Goal: Task Accomplishment & Management: Complete application form

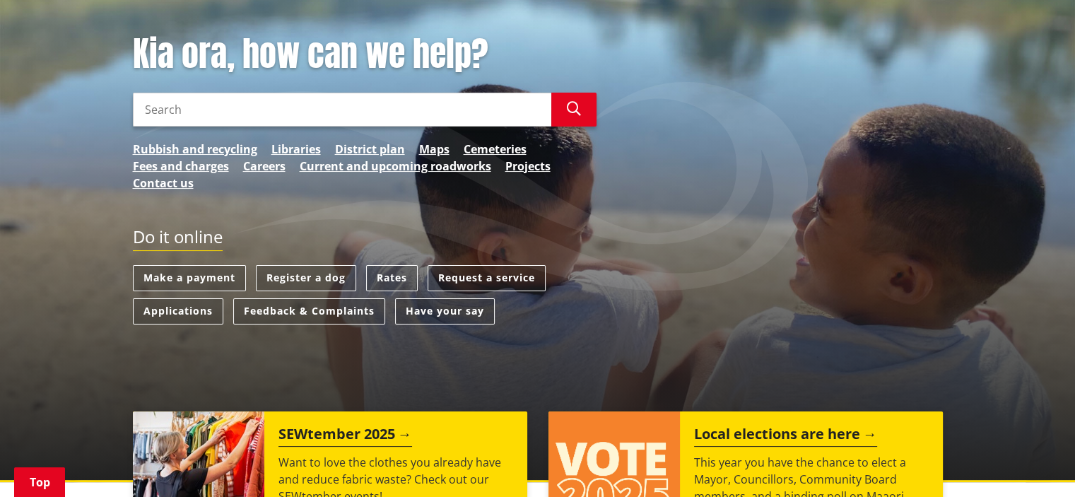
scroll to position [188, 0]
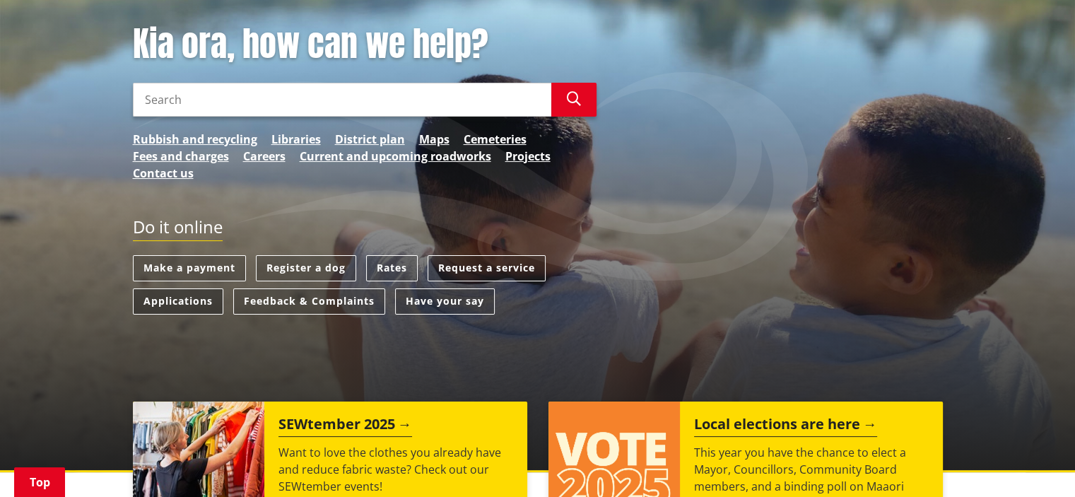
click at [207, 299] on link "Applications" at bounding box center [178, 301] width 90 height 26
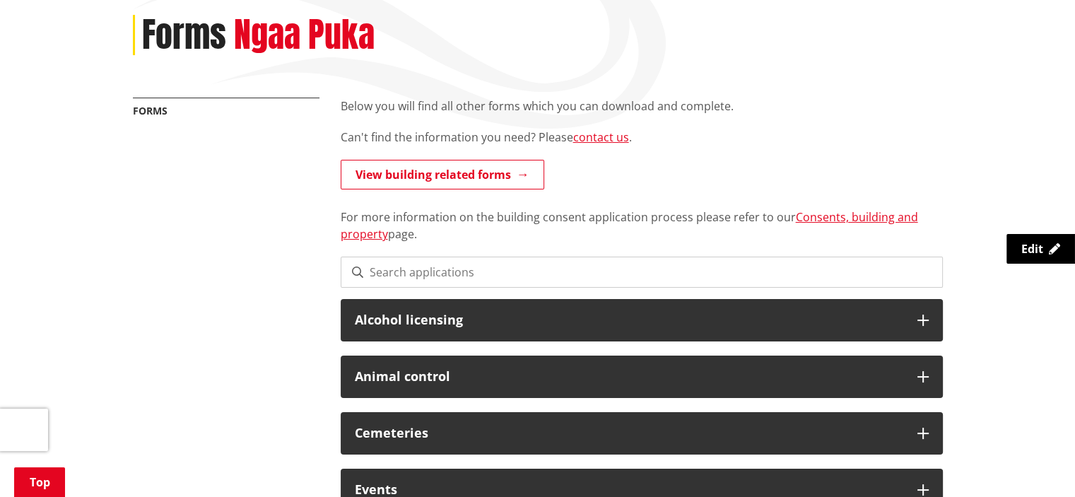
scroll to position [377, 0]
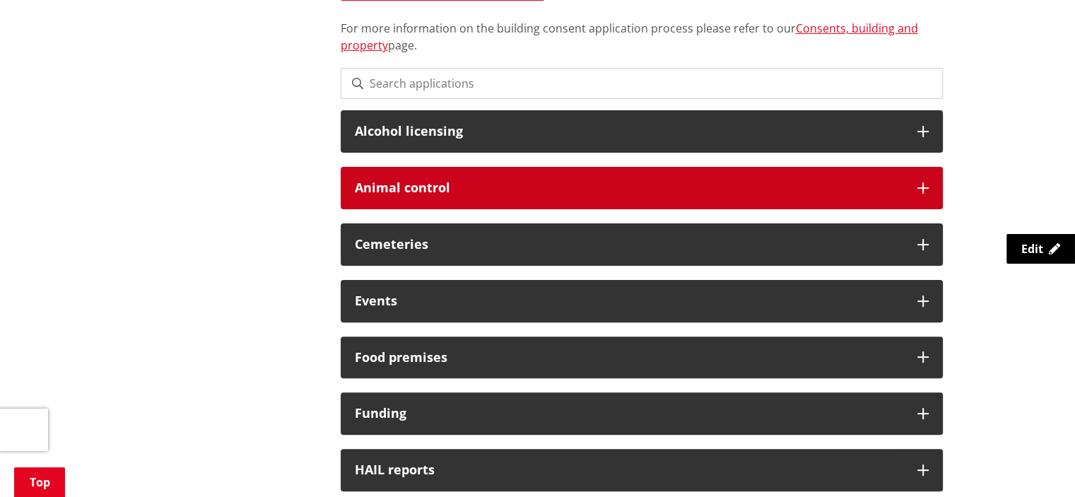
click at [920, 184] on icon at bounding box center [922, 187] width 11 height 11
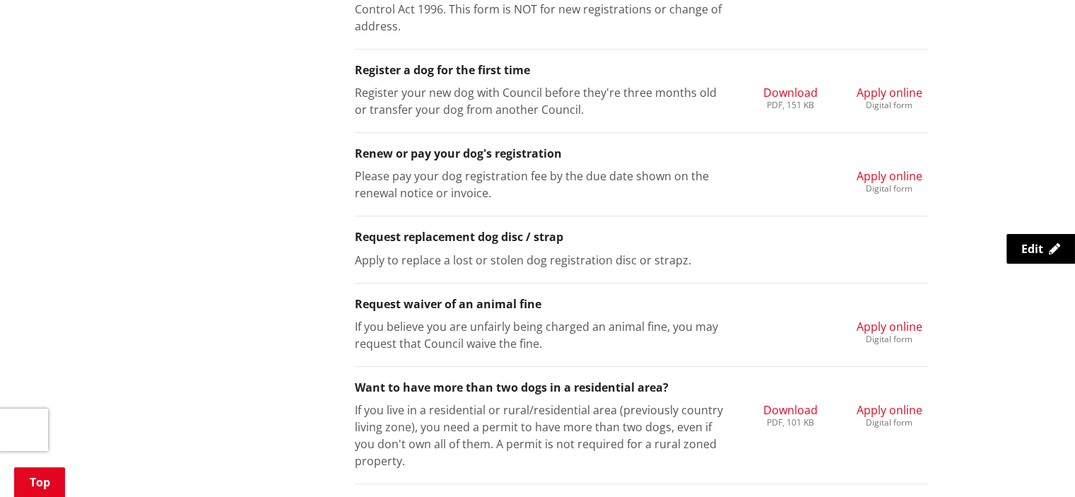
scroll to position [1319, 0]
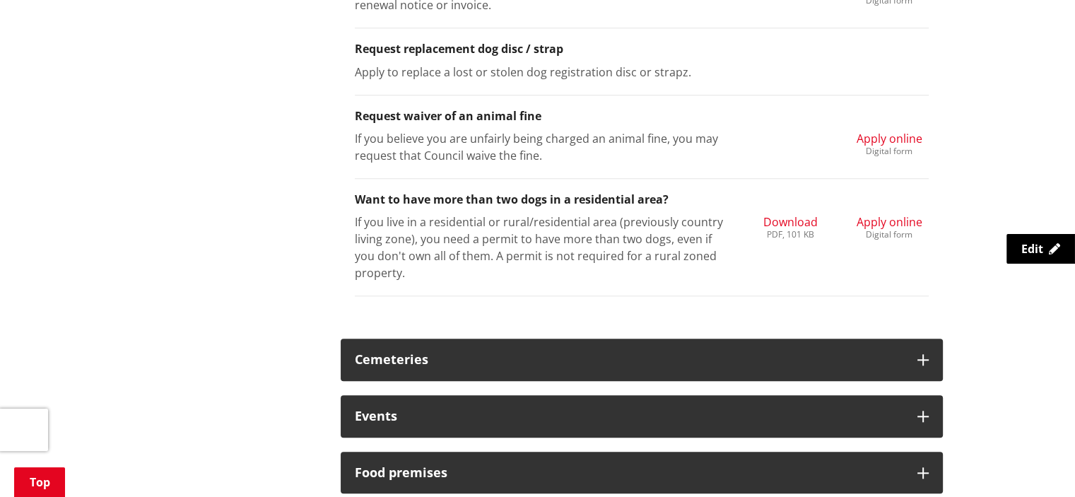
click at [875, 219] on span "Apply online" at bounding box center [890, 222] width 66 height 16
